Goal: Transaction & Acquisition: Subscribe to service/newsletter

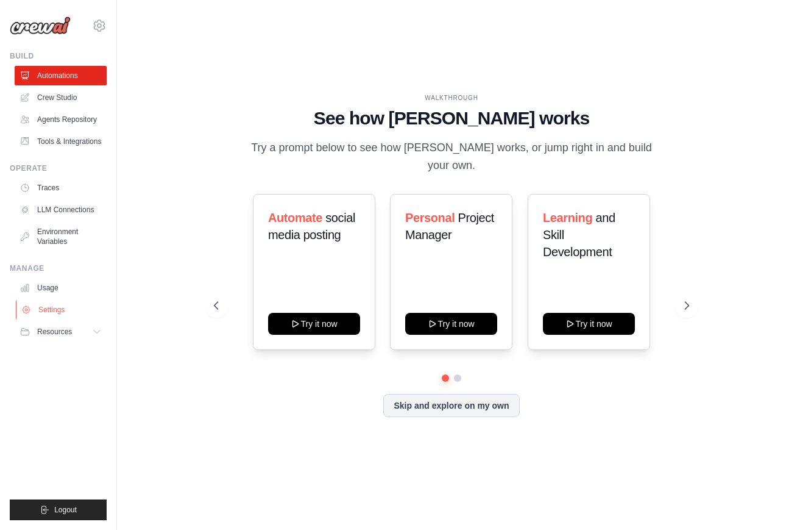
click at [66, 319] on link "Settings" at bounding box center [62, 310] width 92 height 20
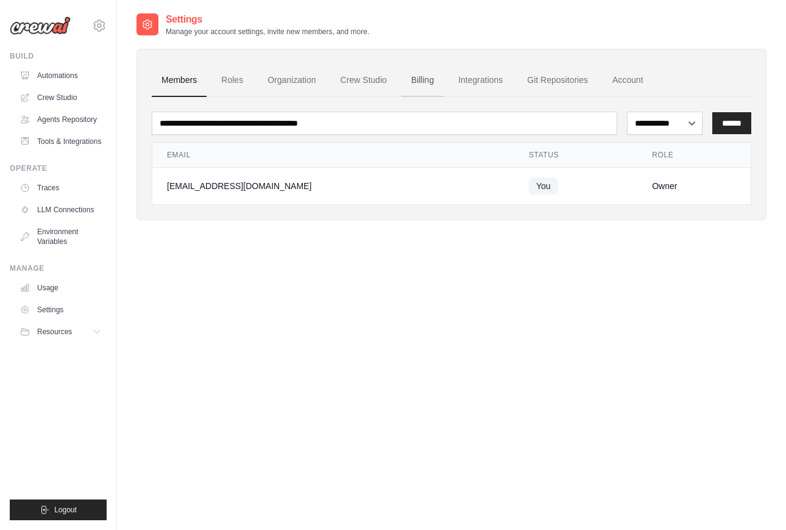
click at [444, 82] on link "Billing" at bounding box center [423, 80] width 42 height 33
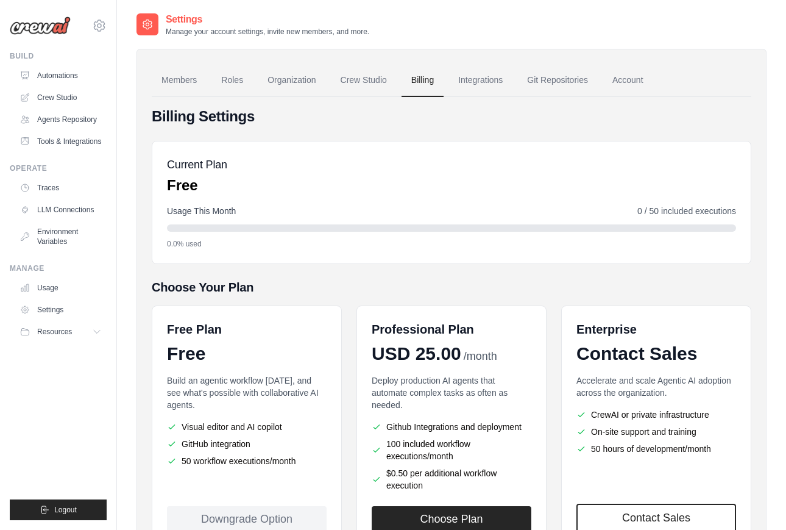
scroll to position [109, 0]
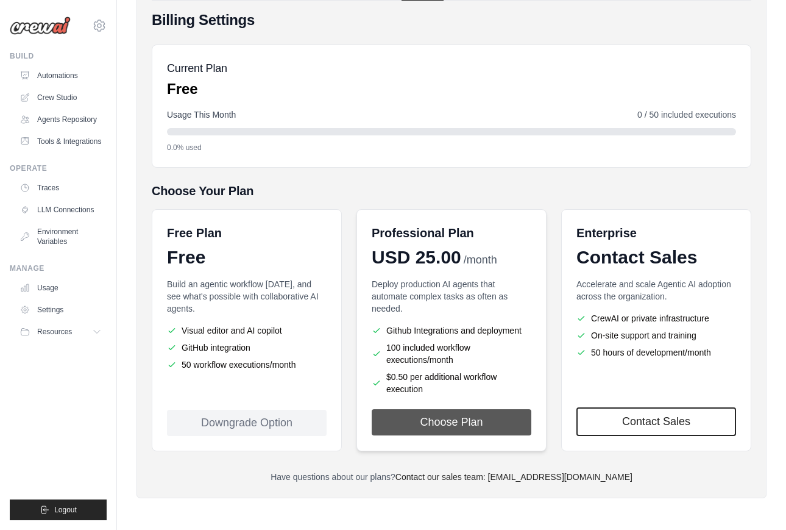
click at [487, 424] on button "Choose Plan" at bounding box center [452, 422] width 160 height 26
